Goal: Find specific fact: Find specific fact

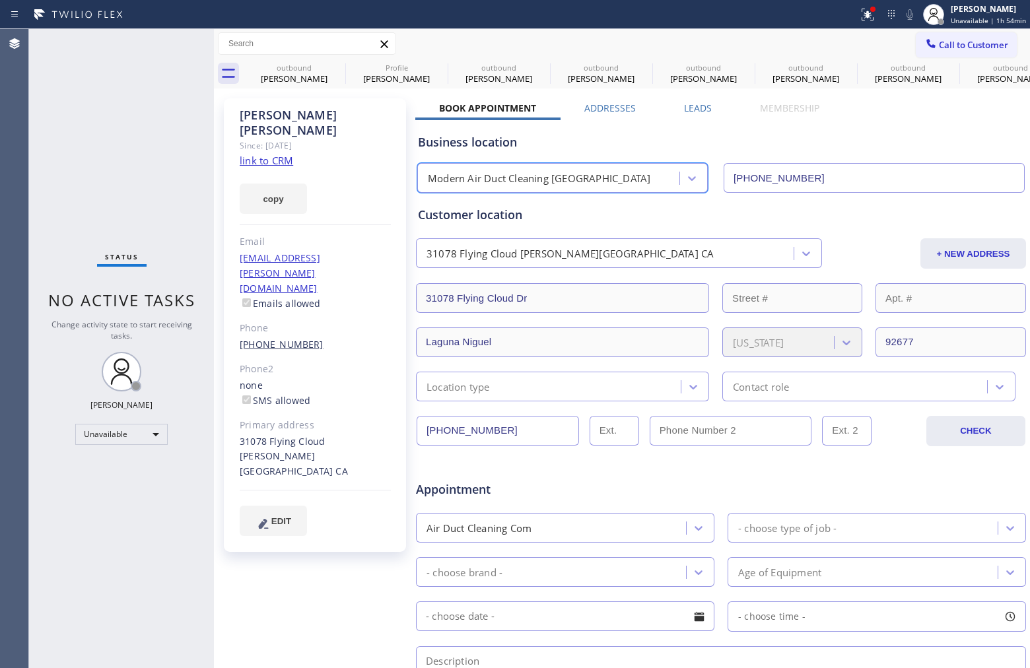
click at [283, 338] on link "[PHONE_NUMBER]" at bounding box center [282, 344] width 84 height 13
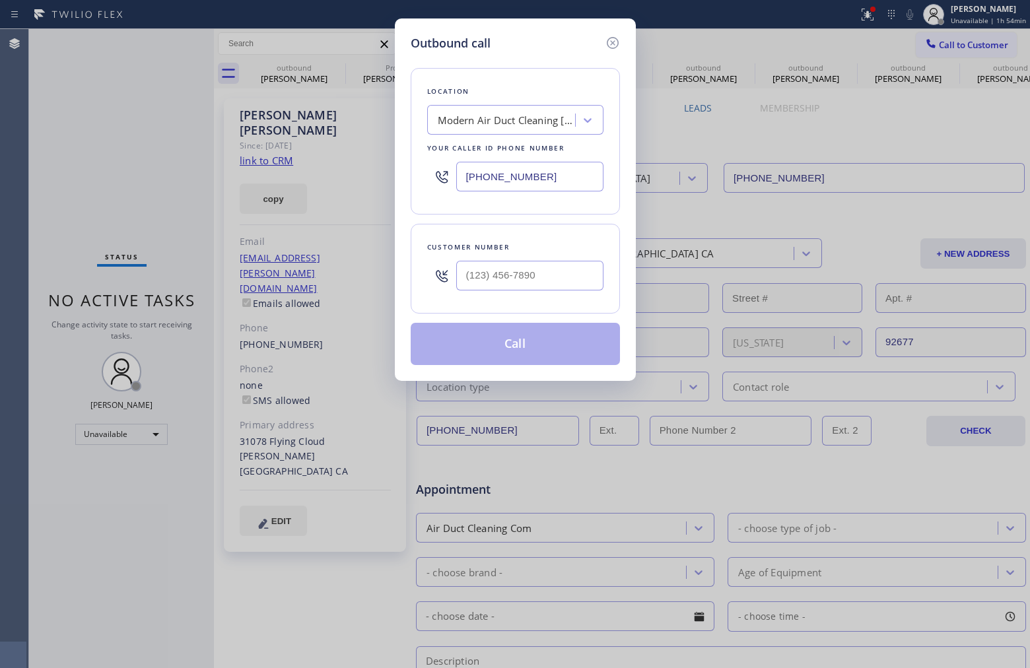
type input "[PHONE_NUMBER]"
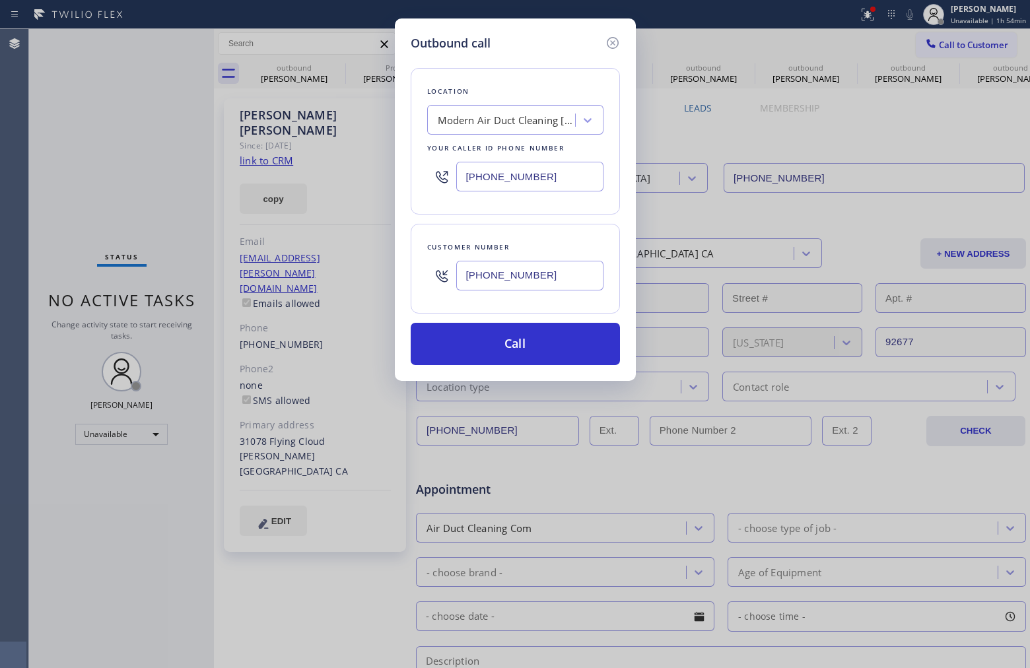
click at [466, 176] on input "[PHONE_NUMBER]" at bounding box center [529, 177] width 147 height 30
type input "[PHONE_NUMBER]"
click at [556, 233] on div "Customer number [PHONE_NUMBER]" at bounding box center [515, 269] width 209 height 90
click at [466, 277] on input "[PHONE_NUMBER]" at bounding box center [529, 276] width 147 height 30
type input "[PHONE_NUMBER]"
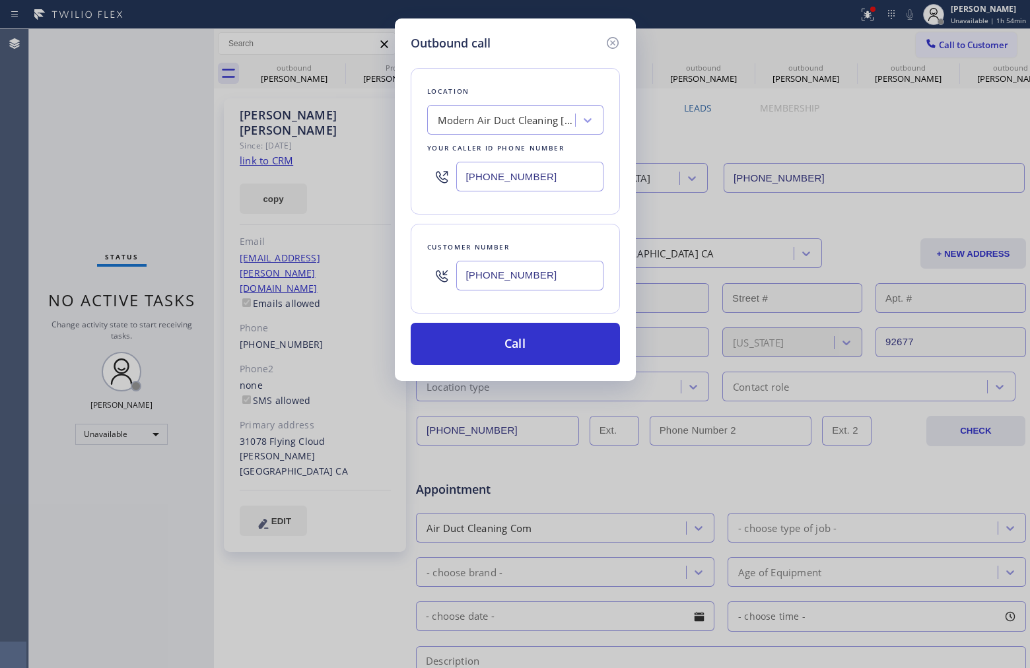
click at [546, 282] on input "[PHONE_NUMBER]" at bounding box center [529, 276] width 147 height 30
click at [551, 279] on input "[PHONE_NUMBER]" at bounding box center [529, 276] width 147 height 30
click at [606, 213] on div "Location Modern Air Duct Cleaning [GEOGRAPHIC_DATA] Your caller id phone number…" at bounding box center [515, 208] width 209 height 313
click at [613, 42] on icon at bounding box center [613, 43] width 16 height 16
